Goal: Task Accomplishment & Management: Use online tool/utility

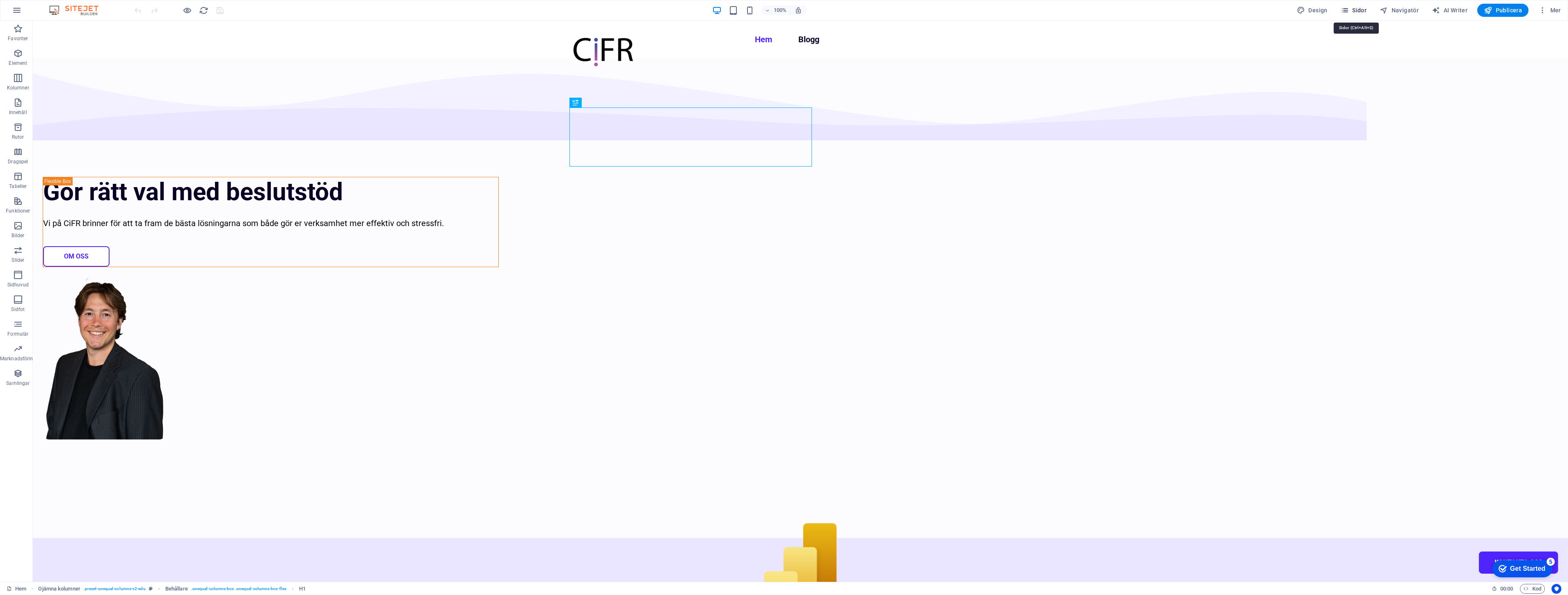
click at [1356, 8] on span "Sidor" at bounding box center [1354, 10] width 26 height 8
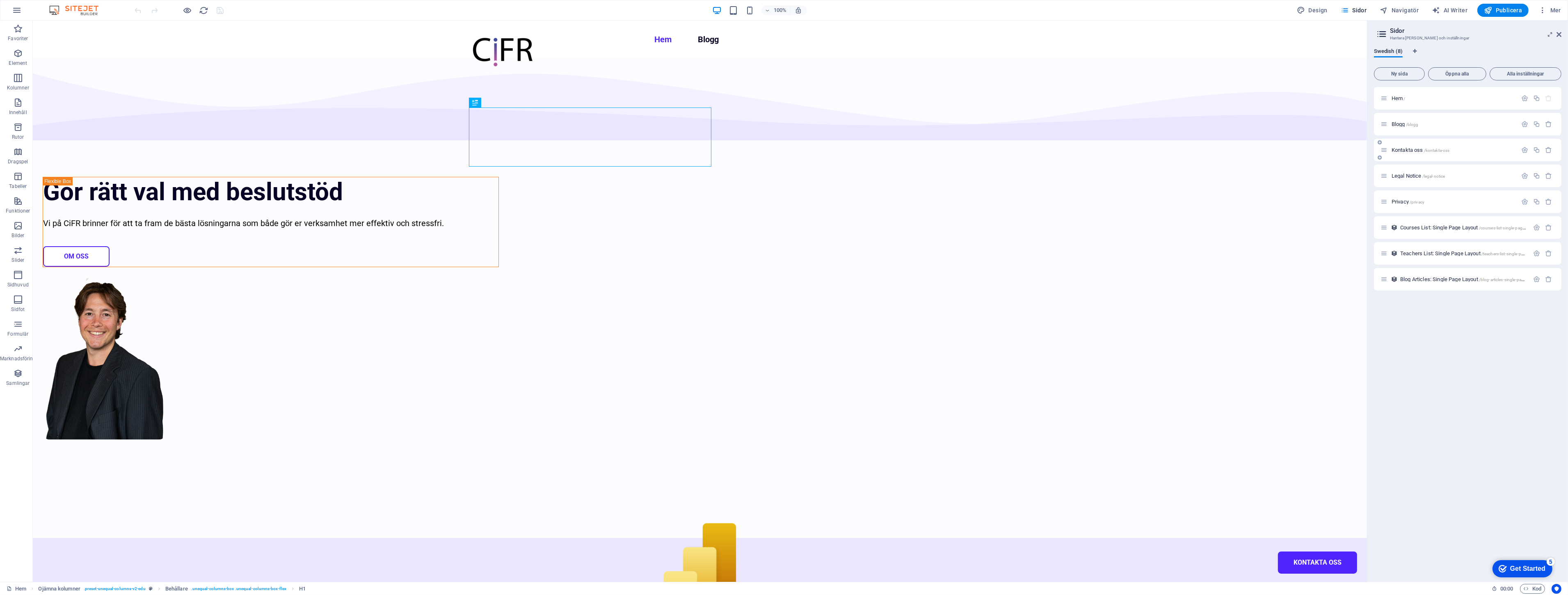
click at [1416, 150] on span "Kontakta oss /kontakta-oss" at bounding box center [1420, 150] width 58 height 6
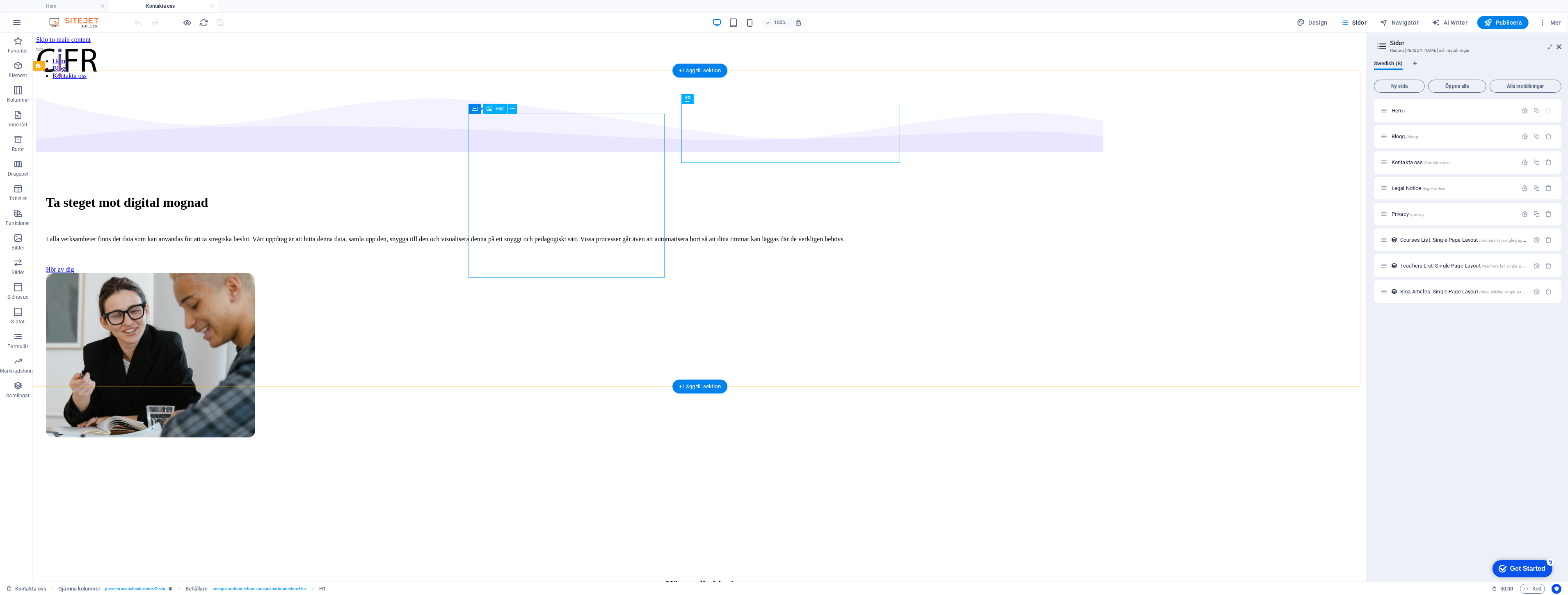
click at [576, 273] on figure at bounding box center [699, 356] width 1308 height 166
select select "px"
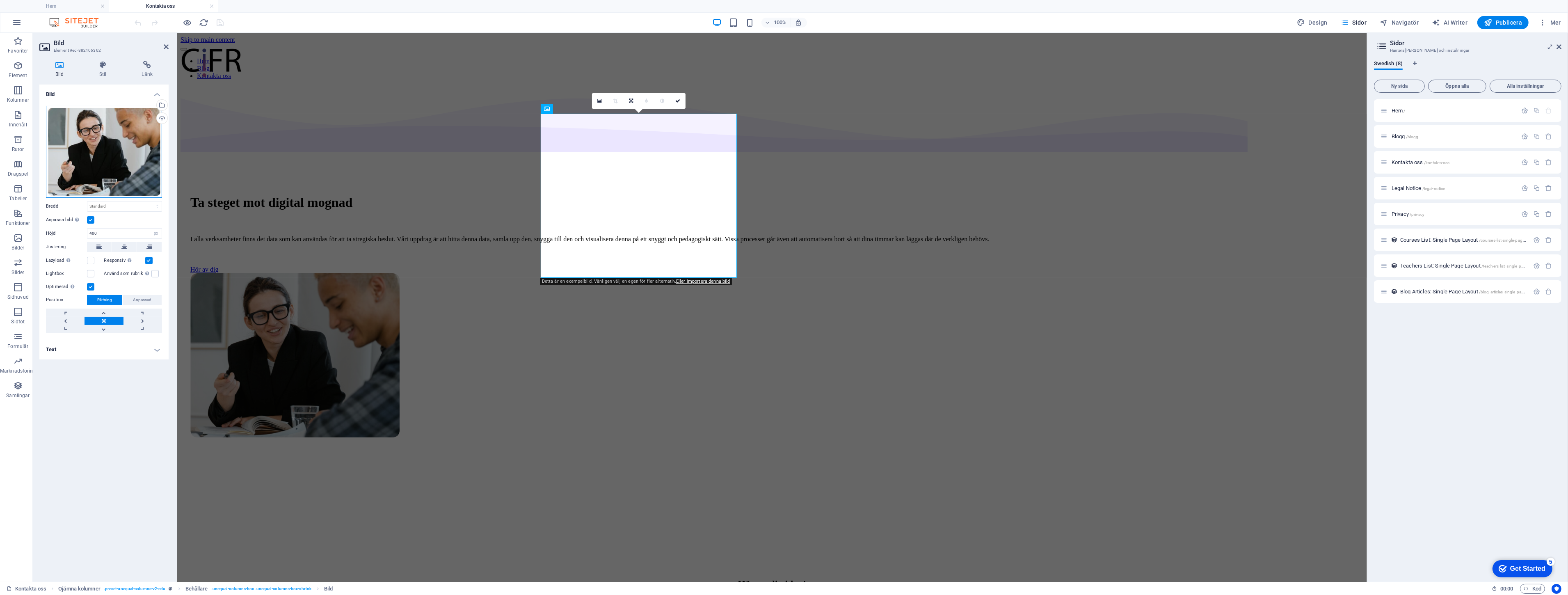
click at [95, 145] on div "Dra filer hit, klicka för att välja filer eller välj filer från Filer eller vår…" at bounding box center [104, 152] width 116 height 92
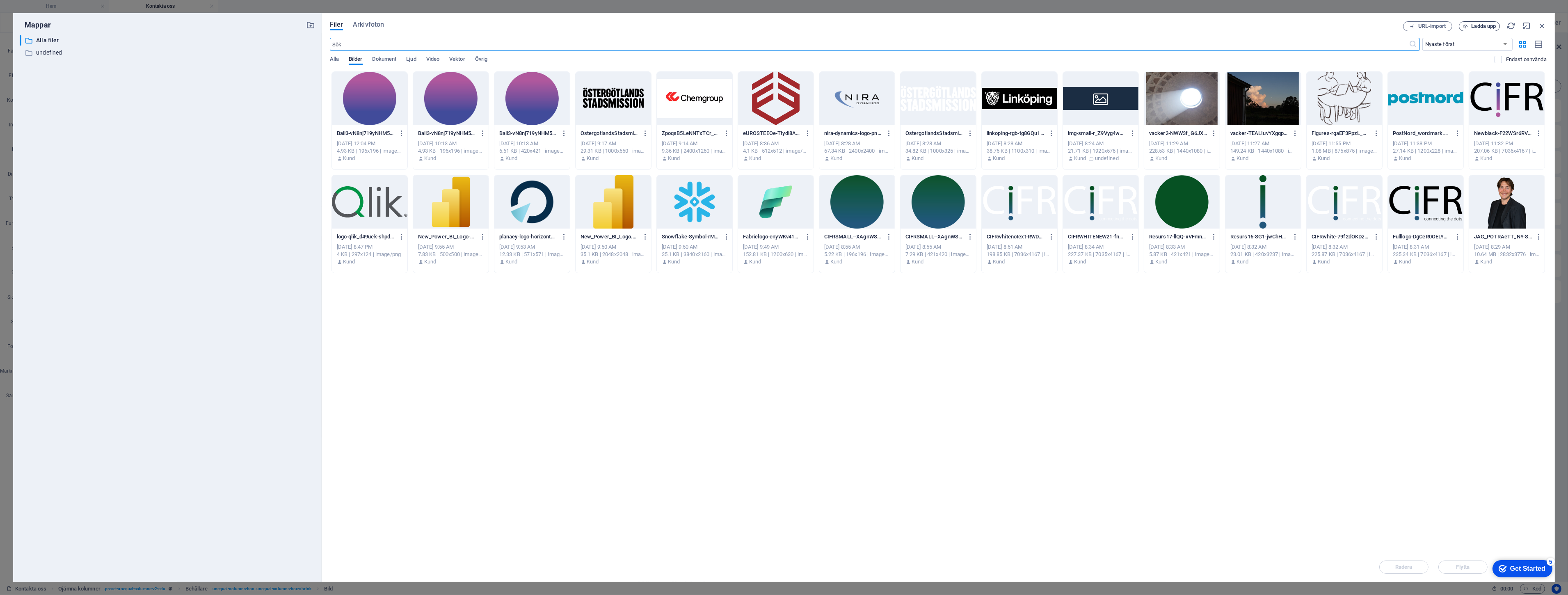
click at [1473, 25] on span "Ladda upp" at bounding box center [1483, 26] width 25 height 5
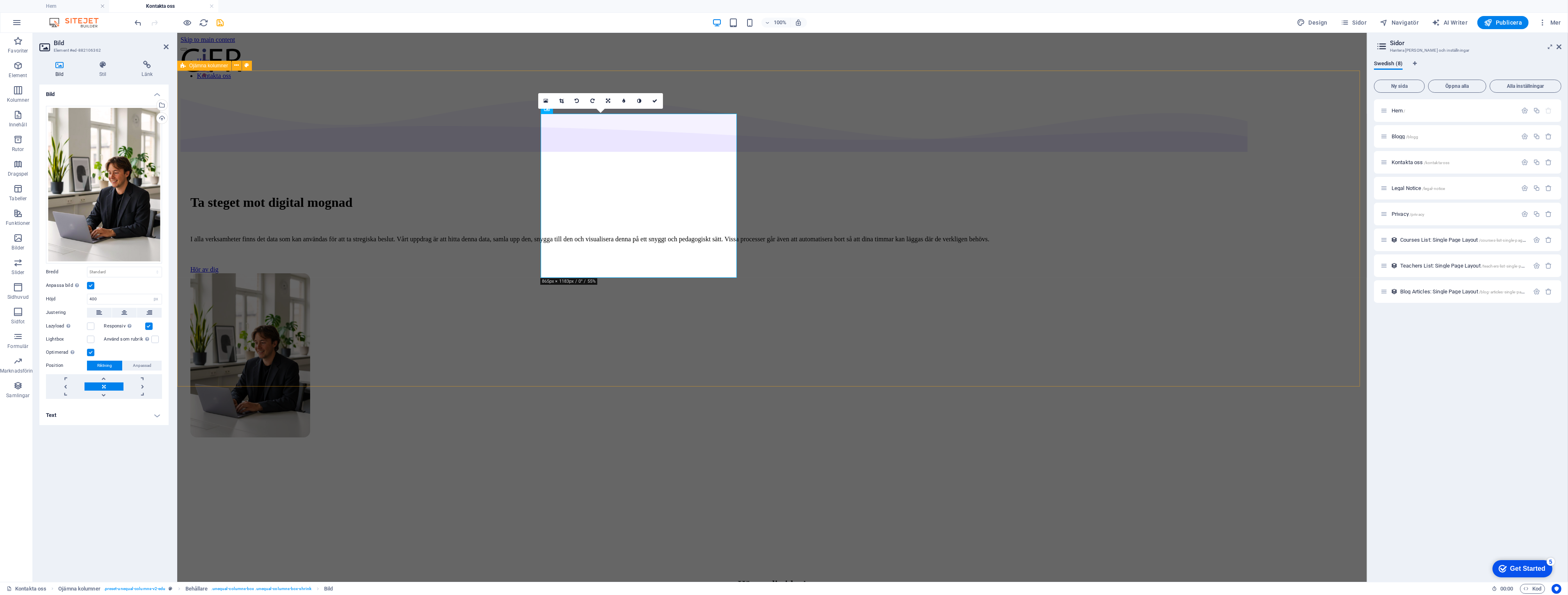
click at [392, 372] on div "Ta steget mot digital mognad I alla verksamheter finns det data som kan använda…" at bounding box center [772, 312] width 1183 height 452
select select "multiple-waves"
select select "em"
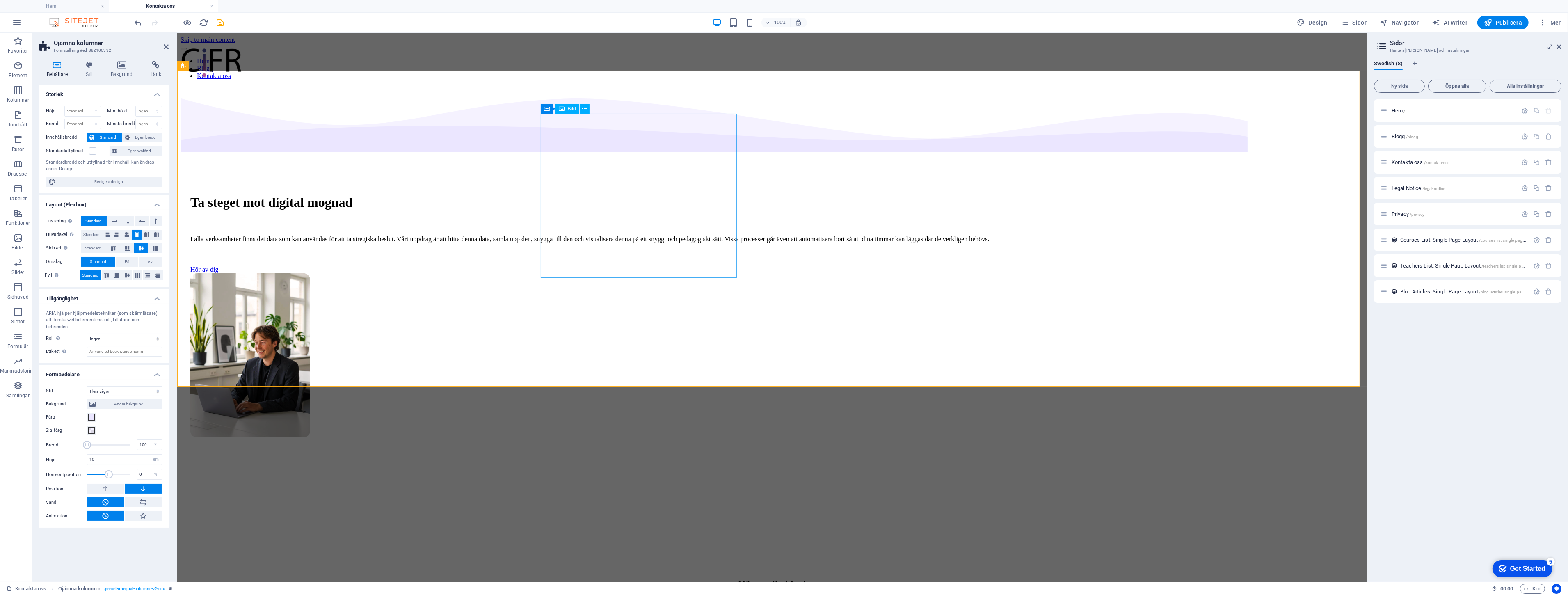
click at [593, 273] on figure at bounding box center [772, 356] width 1164 height 166
select select "px"
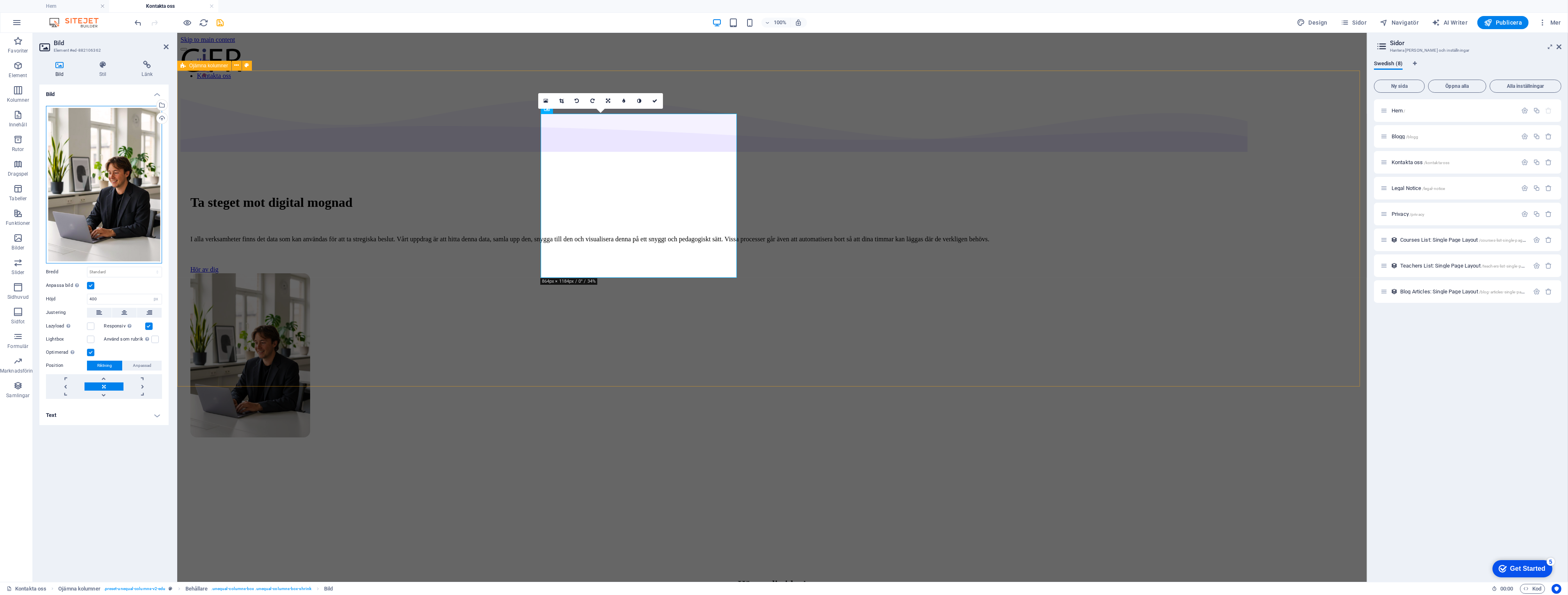
click at [120, 171] on div "Dra filer hit, klicka för att välja filer eller välj filer från Filer eller vår…" at bounding box center [104, 184] width 116 height 158
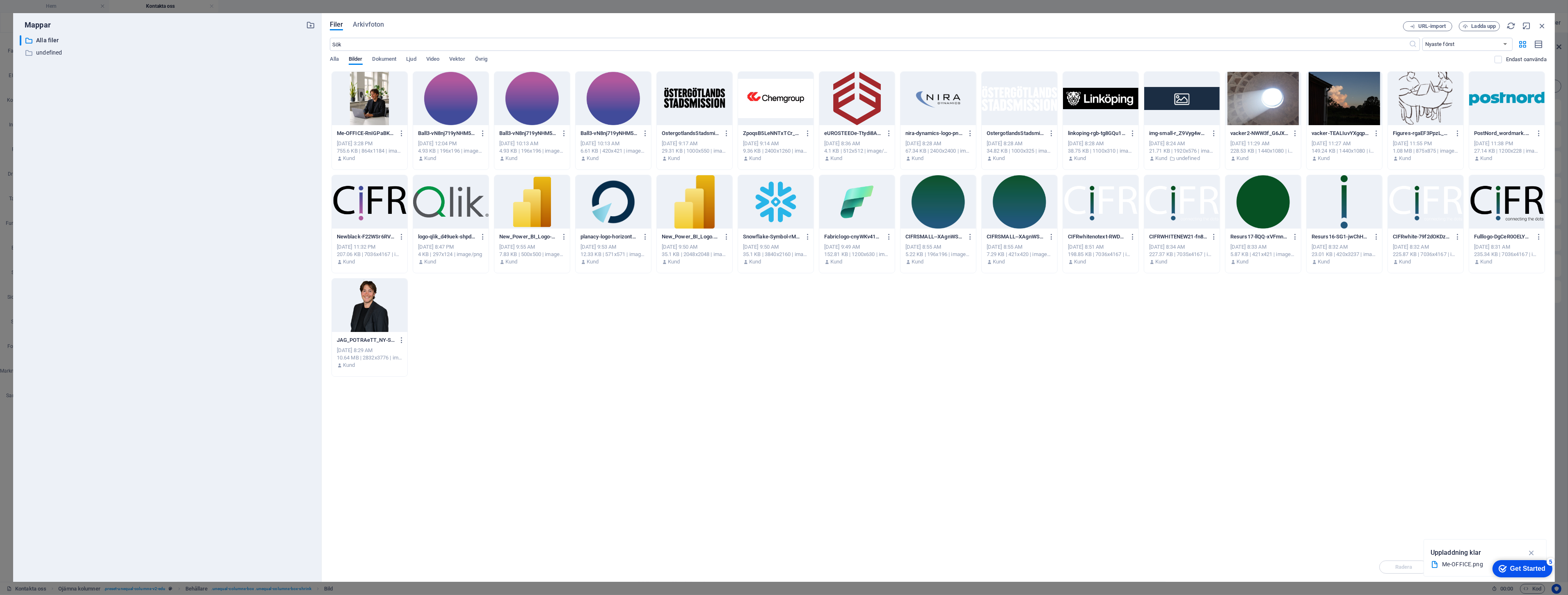
click at [120, 171] on div "​ [PERSON_NAME] [PERSON_NAME] ​ undefined undefined" at bounding box center [167, 306] width 295 height 541
click at [1499, 29] on div "URL-import [PERSON_NAME]" at bounding box center [1475, 26] width 143 height 10
click at [1490, 27] on span "Ladda upp" at bounding box center [1483, 26] width 25 height 5
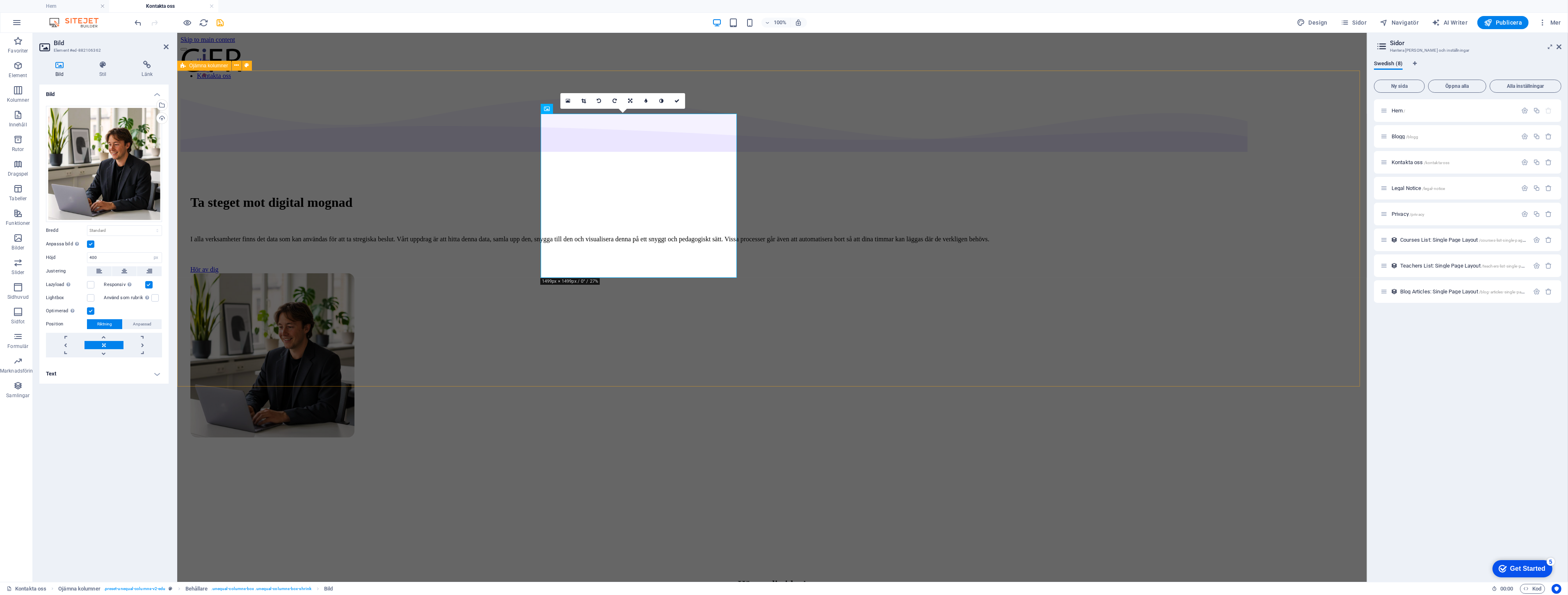
click at [1133, 345] on div "Ta steget mot digital mognad I alla verksamheter finns det data som kan använda…" at bounding box center [772, 312] width 1183 height 452
select select "multiple-waves"
select select "em"
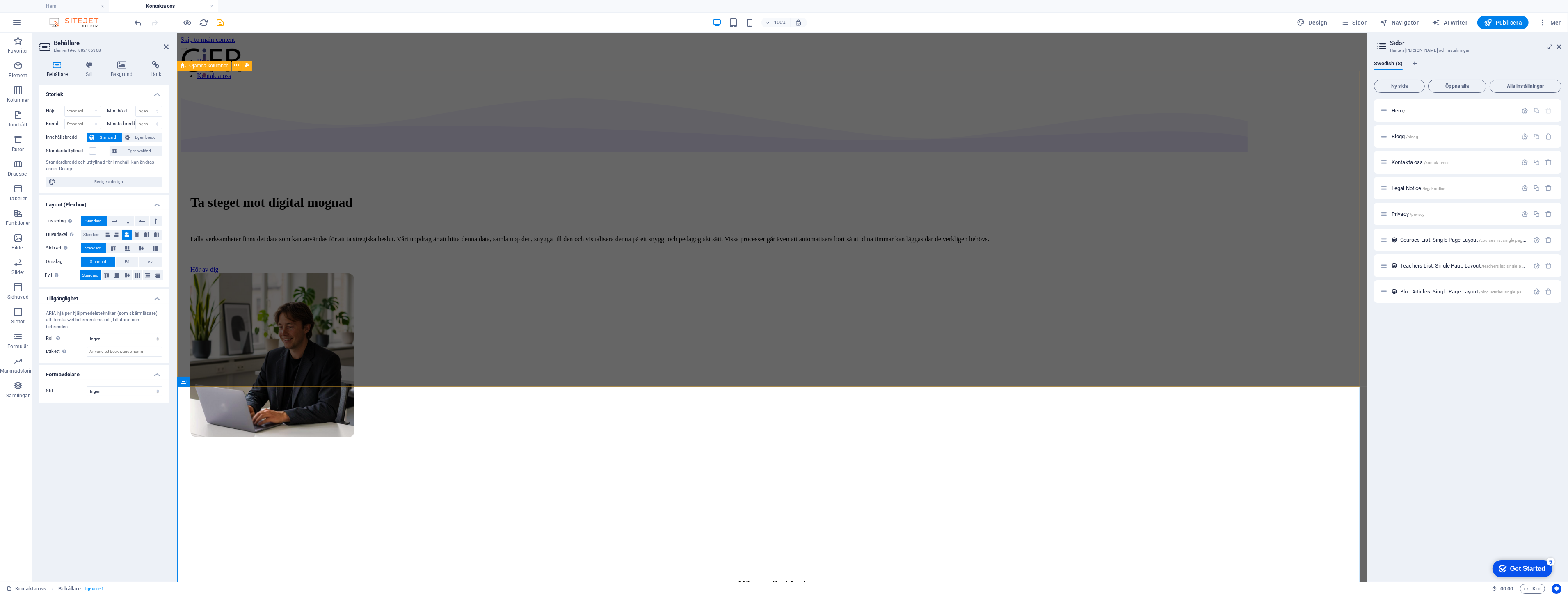
click at [1167, 255] on div "Ta steget mot digital mognad I alla verksamheter finns det data som kan använda…" at bounding box center [772, 312] width 1183 height 452
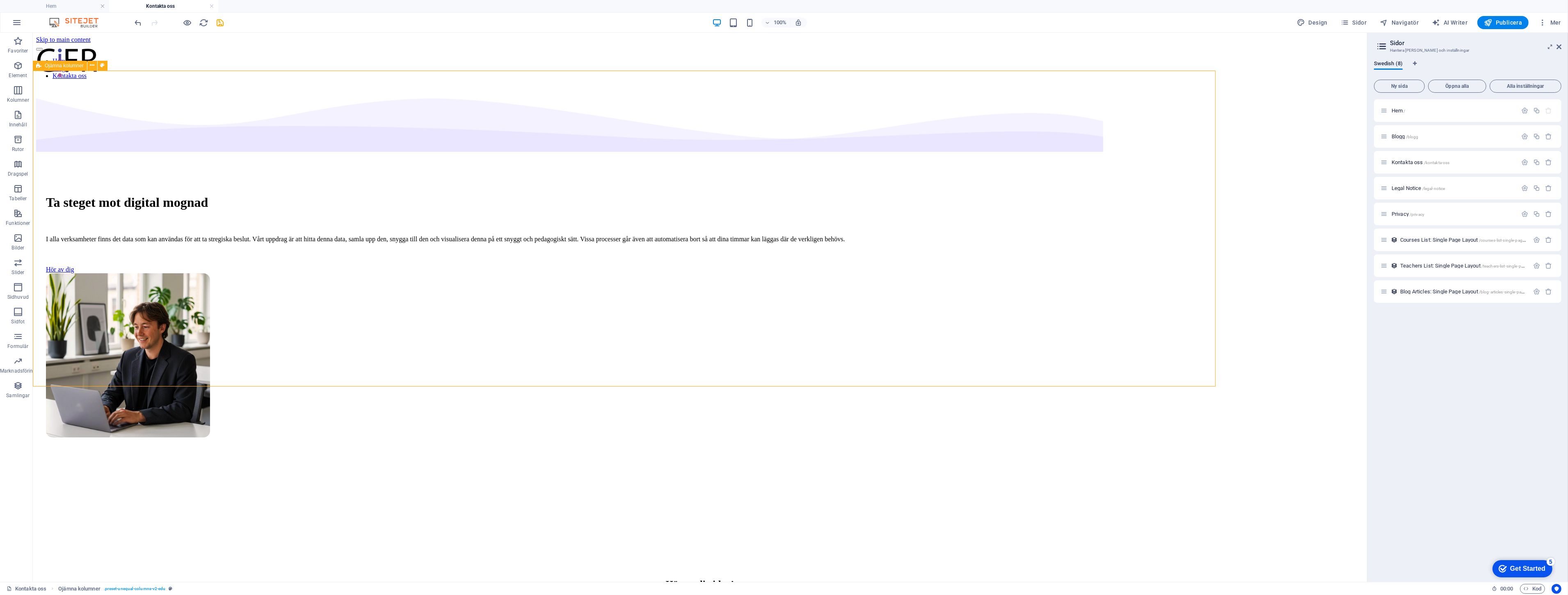
click at [1167, 255] on div "Ta steget mot digital mognad I alla verksamheter finns det data som kan använda…" at bounding box center [700, 312] width 1328 height 452
select select "multiple-waves"
select select "em"
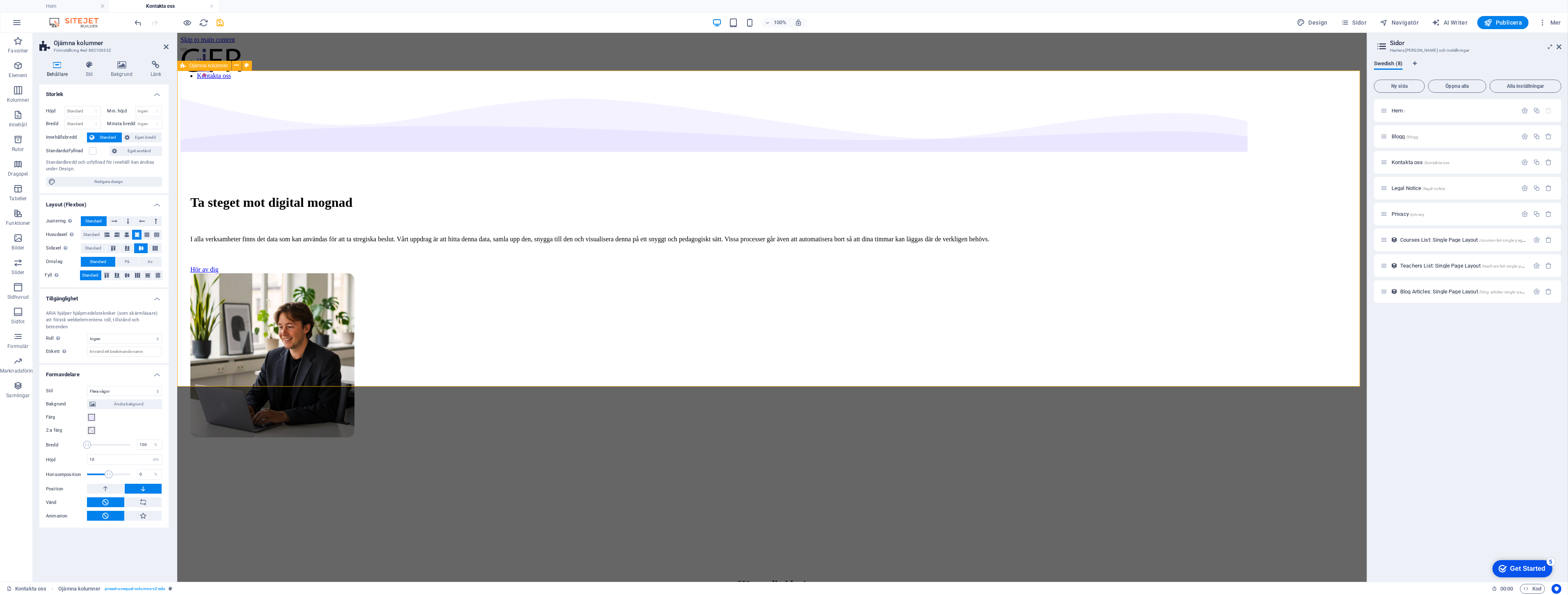
click at [1170, 347] on div "Ta steget mot digital mognad I alla verksamheter finns det data som kan använda…" at bounding box center [772, 312] width 1183 height 452
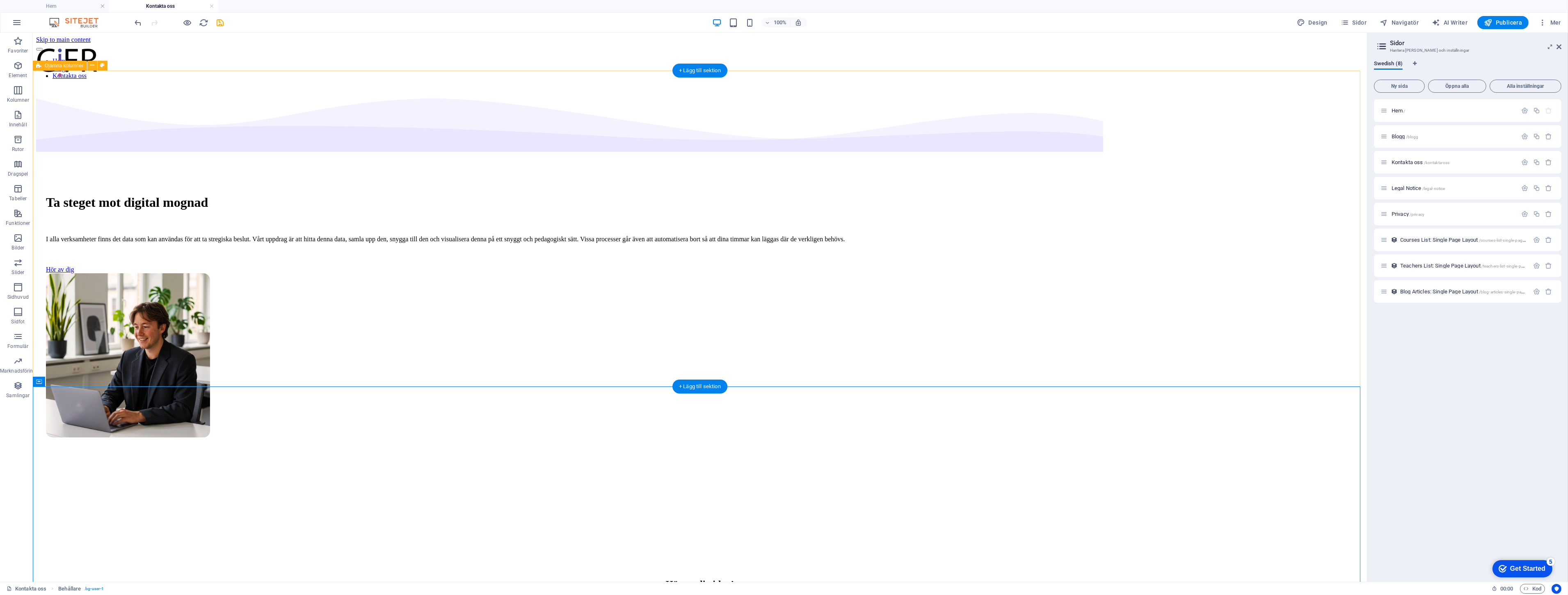
click at [251, 272] on div "Ta steget mot digital mognad I alla verksamheter finns det data som kan använda…" at bounding box center [700, 312] width 1328 height 452
click at [1107, 282] on div "Ta steget mot digital mognad I alla verksamheter finns det data som kan använda…" at bounding box center [700, 312] width 1328 height 452
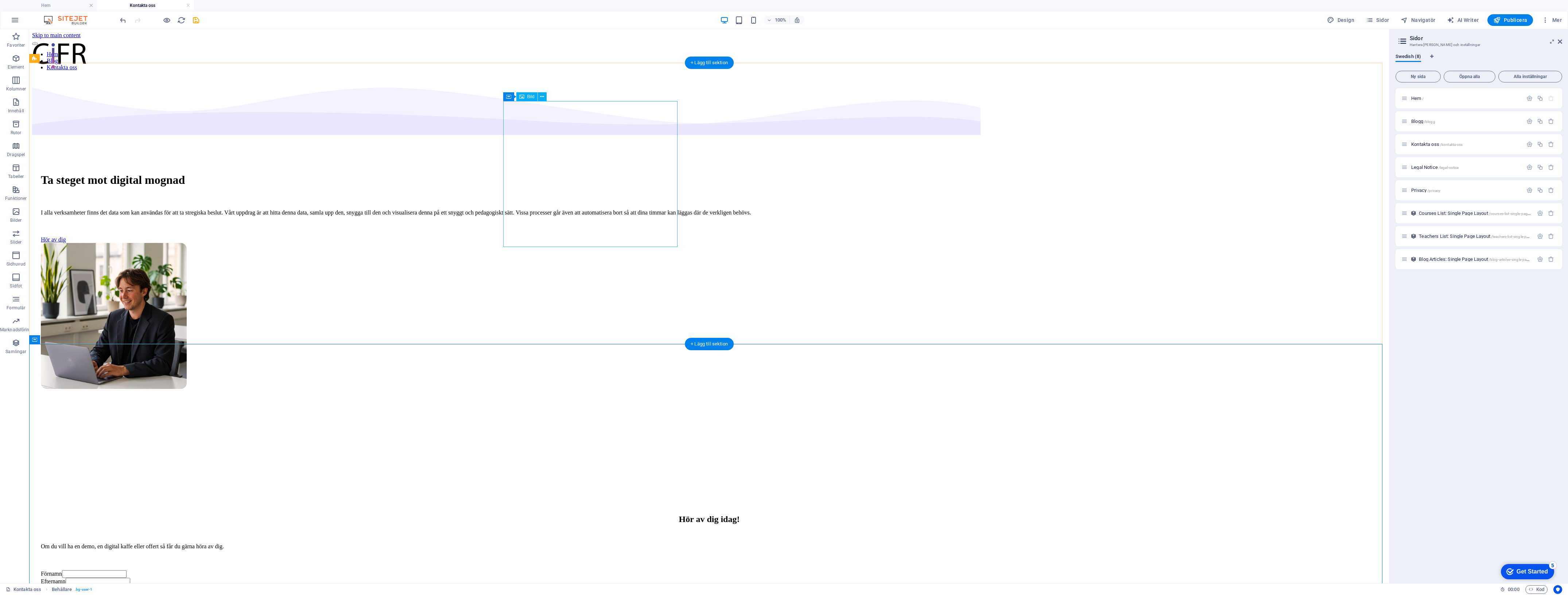
click at [533, 243] on figure at bounding box center [709, 317] width 1337 height 148
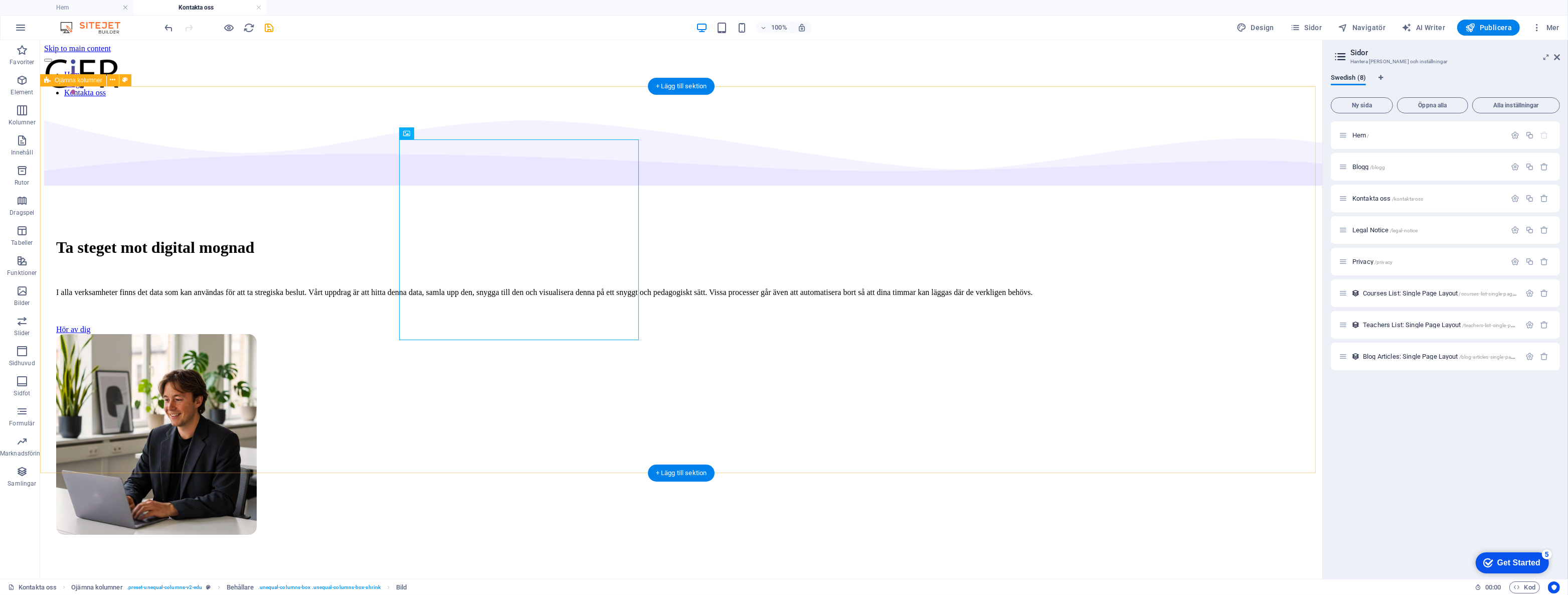
click at [1118, 219] on div "Ta steget mot digital mognad I alla verksamheter finns det data som kan använda…" at bounding box center [682, 381] width 1275 height 552
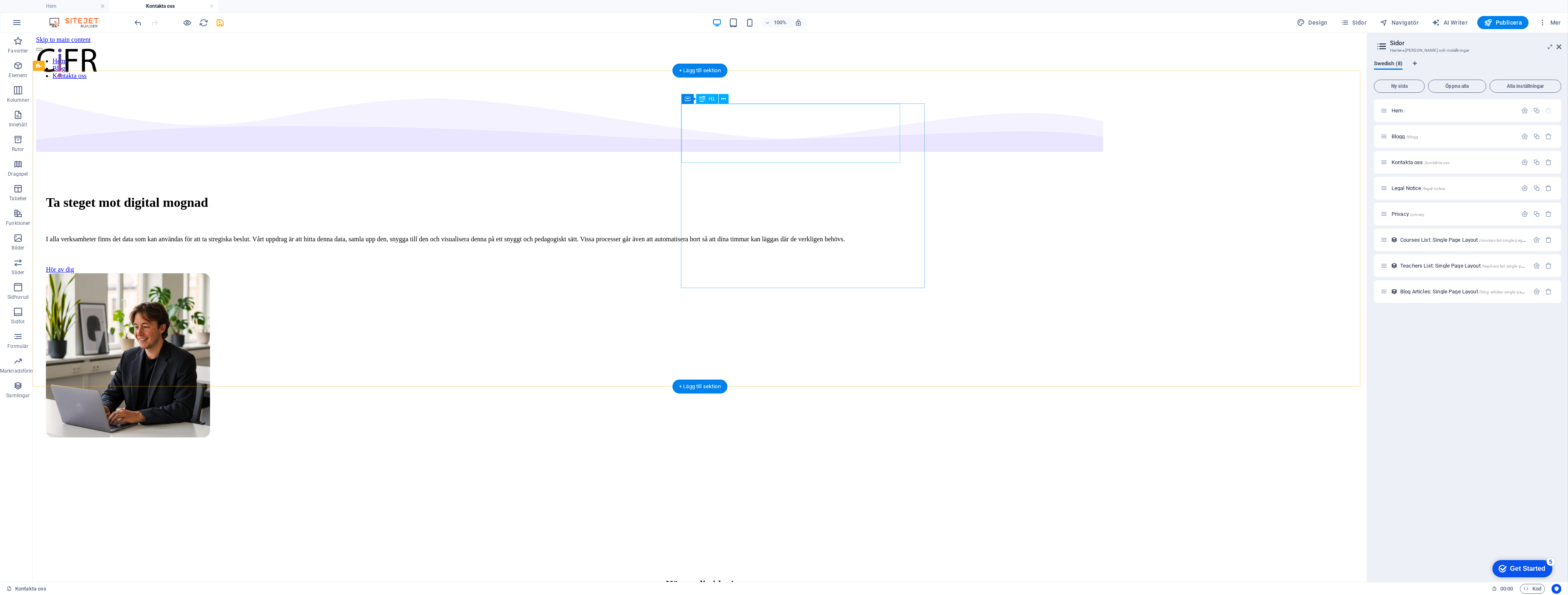
click at [727, 195] on div "Ta steget mot digital mognad" at bounding box center [699, 202] width 1308 height 15
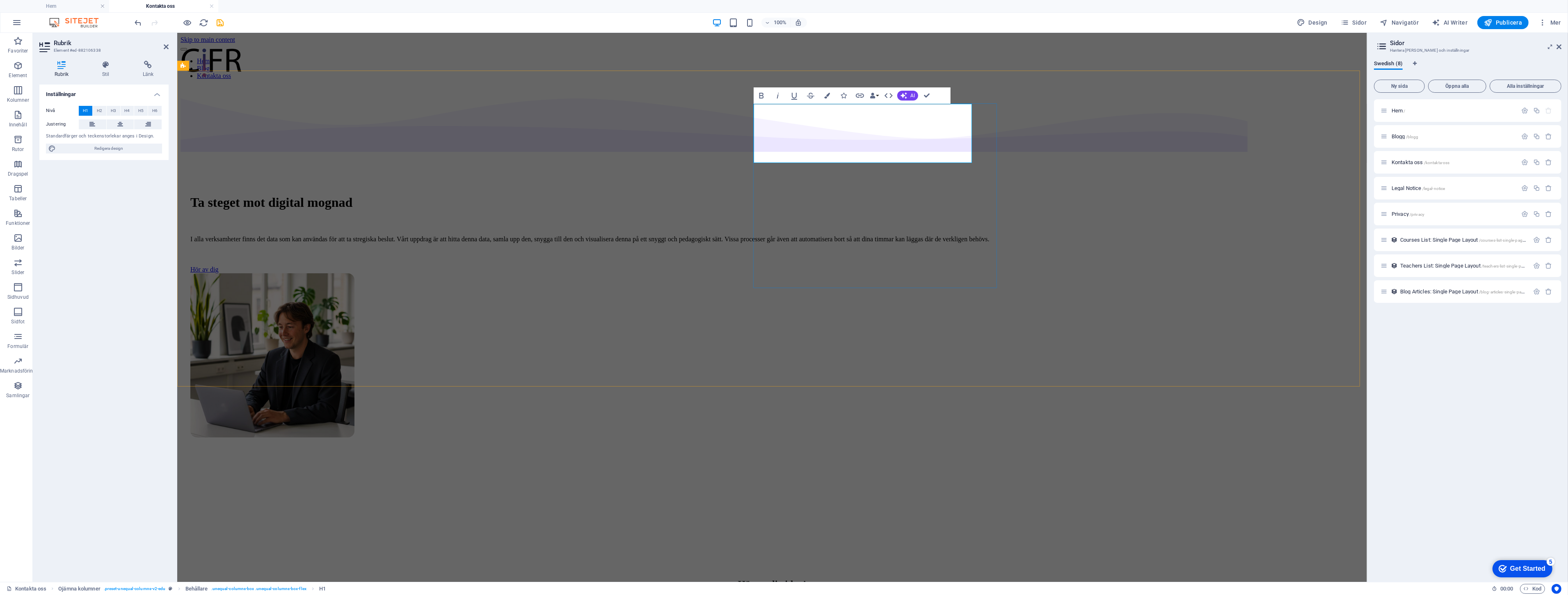
click at [784, 195] on h1 "Ta steget mot digital mognad" at bounding box center [772, 202] width 1164 height 15
click at [1087, 174] on div "Ta första steget mot digital mognad I alla verksamheter finns det data som kan …" at bounding box center [772, 312] width 1183 height 452
select select "multiple-waves"
select select "em"
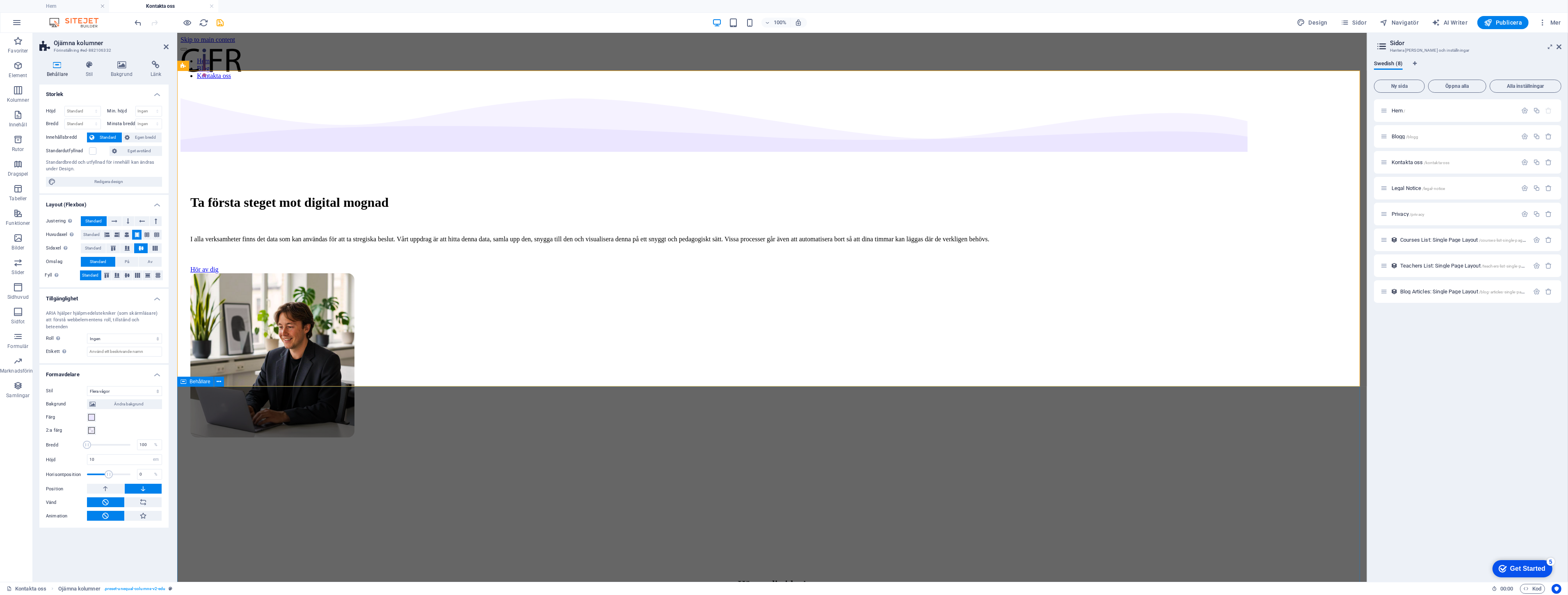
drag, startPoint x: 1099, startPoint y: 435, endPoint x: 1243, endPoint y: 433, distance: 144.0
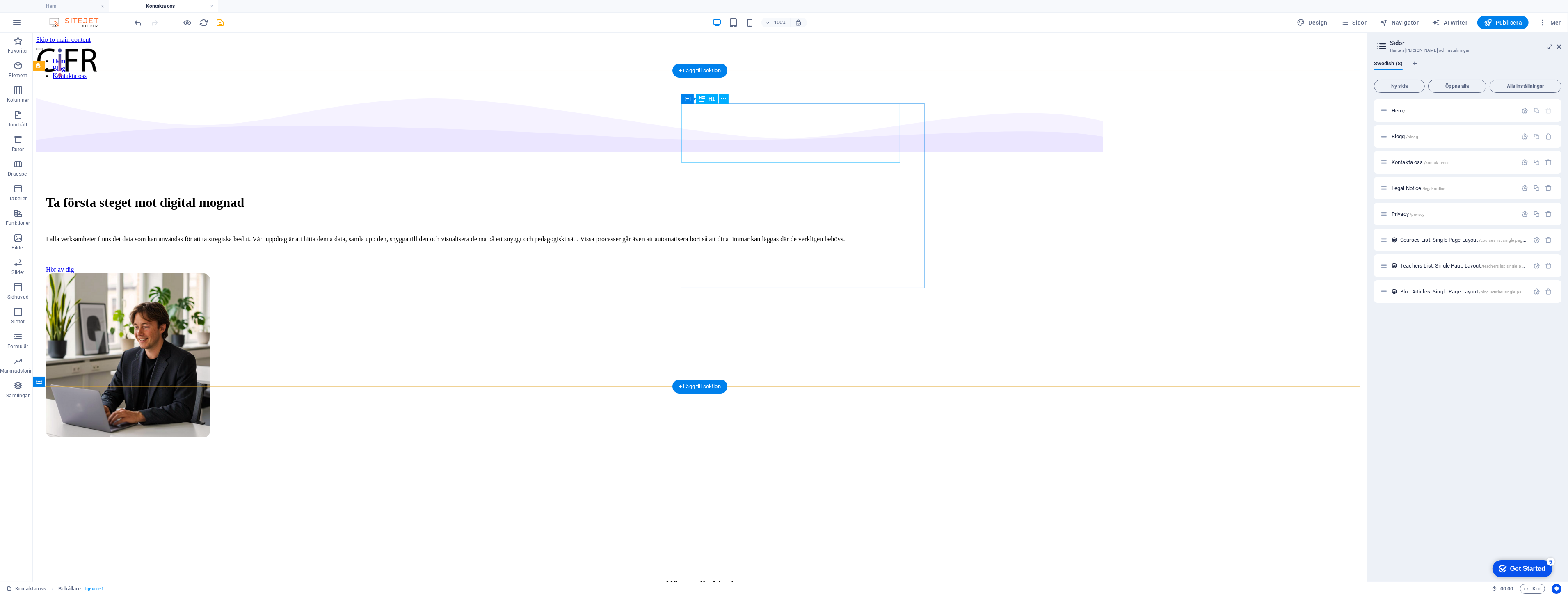
click at [737, 195] on div "Ta första steget mot digital mognad" at bounding box center [699, 202] width 1308 height 15
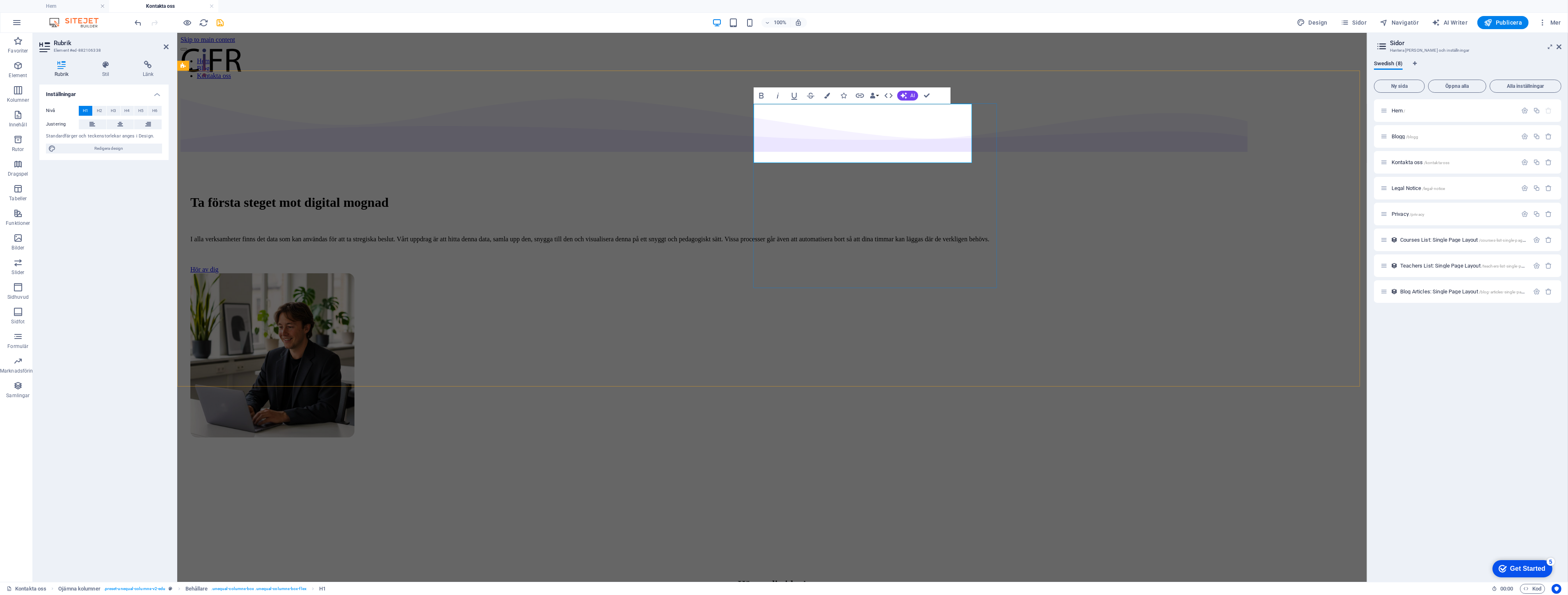
click at [801, 195] on h1 "Ta första steget mot digital mognad" at bounding box center [772, 202] width 1164 height 15
click at [1151, 157] on div "Ta första steget mot digital mognad I alla verksamheter finns det data som kan …" at bounding box center [772, 312] width 1183 height 452
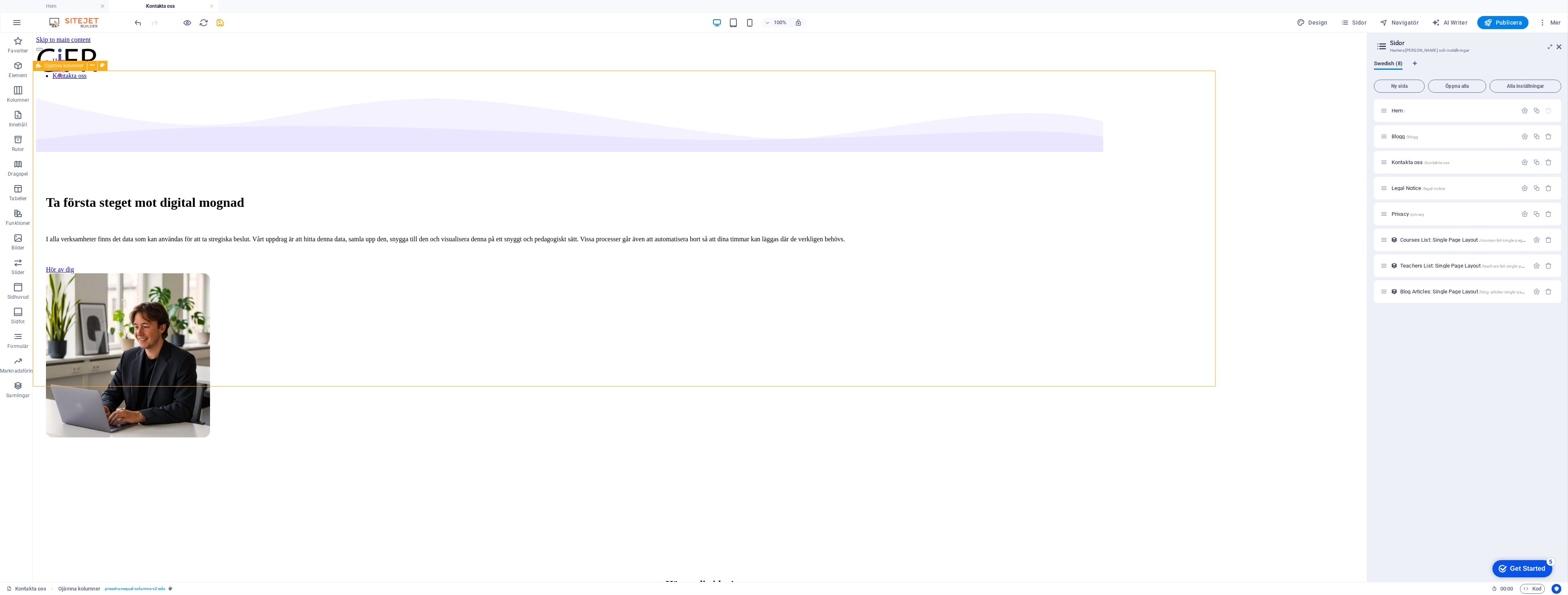
click at [1151, 157] on div "Ta första steget mot digital mognad I alla verksamheter finns det data som kan …" at bounding box center [700, 312] width 1328 height 452
select select "multiple-waves"
select select "em"
drag, startPoint x: 998, startPoint y: 407, endPoint x: 1142, endPoint y: 403, distance: 144.1
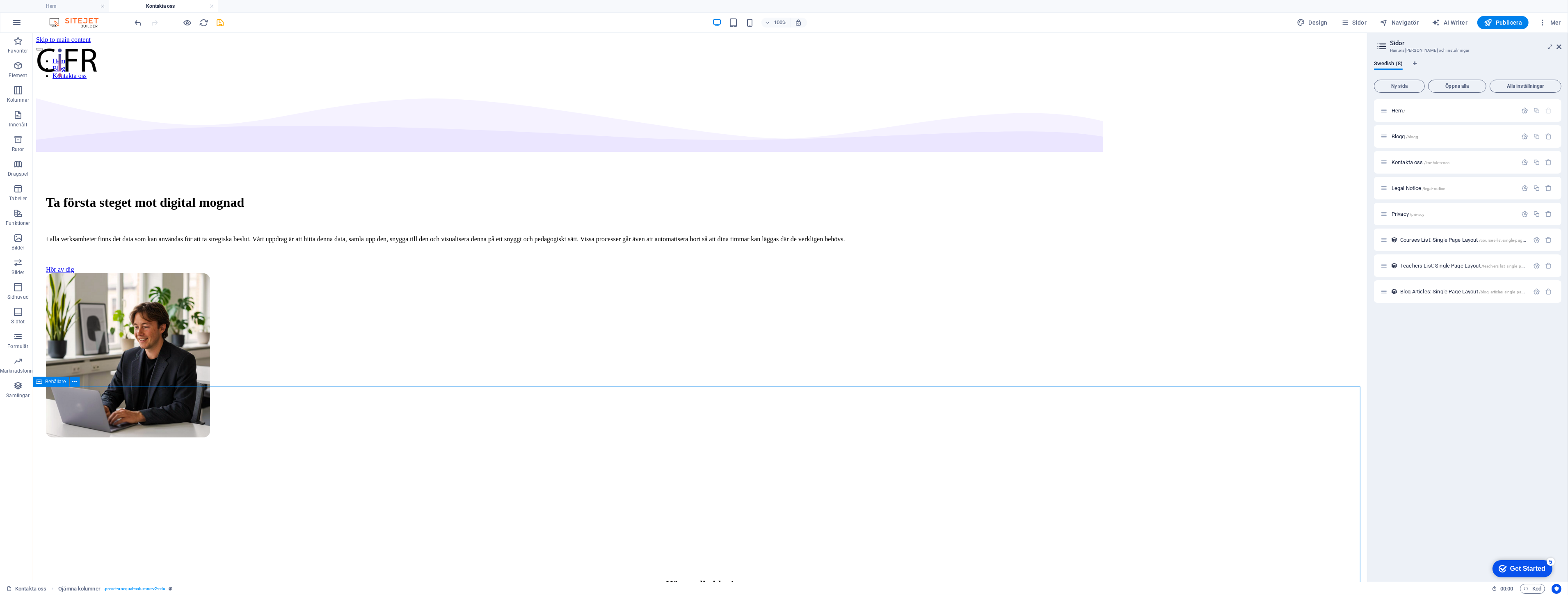
click at [1500, 21] on span "Publicera" at bounding box center [1503, 22] width 38 height 8
